Goal: Find specific page/section: Find specific page/section

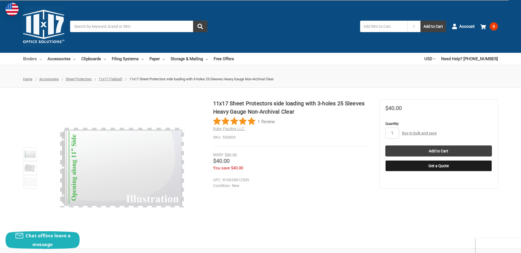
drag, startPoint x: 0, startPoint y: 0, endPoint x: 27, endPoint y: 58, distance: 63.7
click at [27, 58] on link "Binders" at bounding box center [32, 59] width 19 height 12
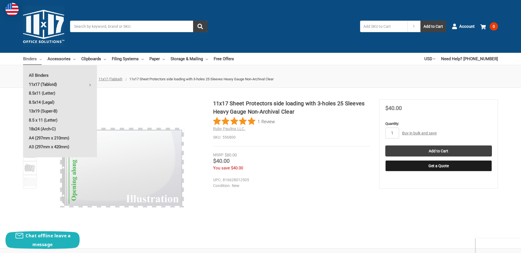
click at [47, 82] on link "11x17 (Tabloid)" at bounding box center [60, 84] width 74 height 9
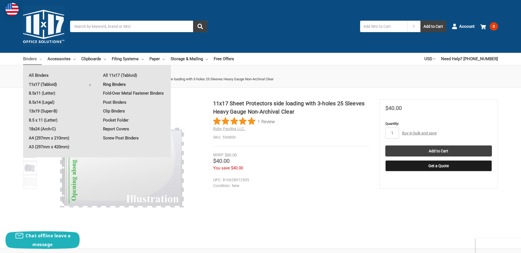
click at [111, 82] on link "Ring Binders" at bounding box center [134, 84] width 74 height 9
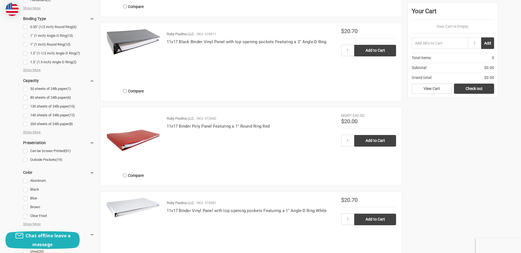
scroll to position [357, 0]
click at [170, 127] on link "11x17 Binder Poly Panel Featuring a 1" Round Ring Red" at bounding box center [218, 125] width 103 height 5
